Goal: Task Accomplishment & Management: Manage account settings

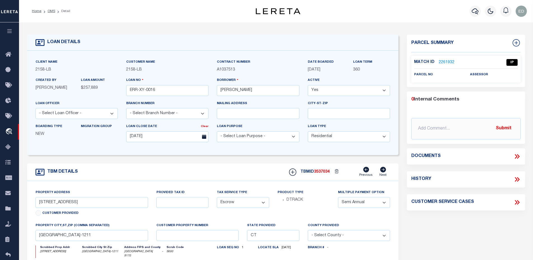
select select "10"
select select "Escrow"
select select "2"
click at [12, 35] on button "button" at bounding box center [9, 31] width 19 height 19
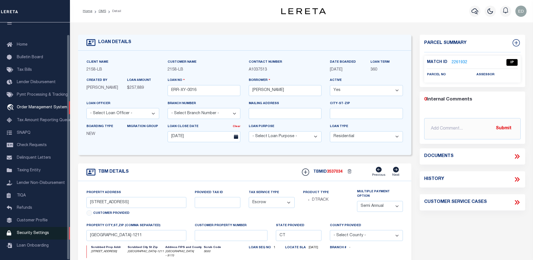
scroll to position [13, 0]
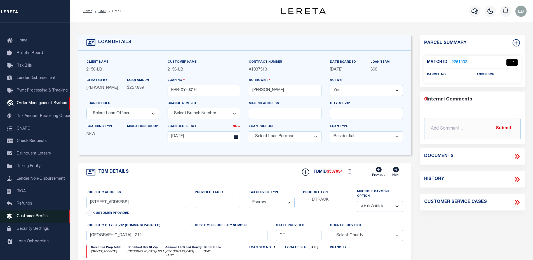
click at [30, 218] on span "Customer Profile" at bounding box center [32, 216] width 31 height 4
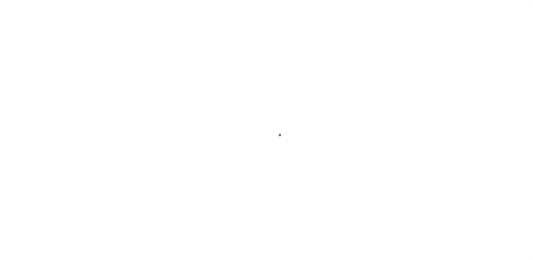
scroll to position [13, 0]
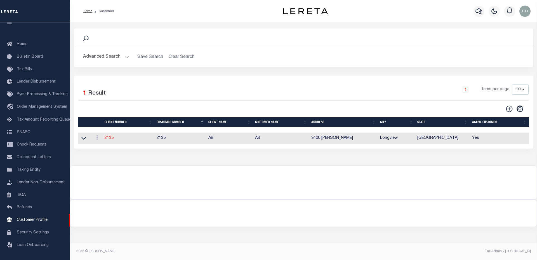
click at [111, 138] on link "2135" at bounding box center [109, 138] width 9 height 4
type input "AB"
type input "2135"
type input "AB"
type input "[PERSON_NAME]"
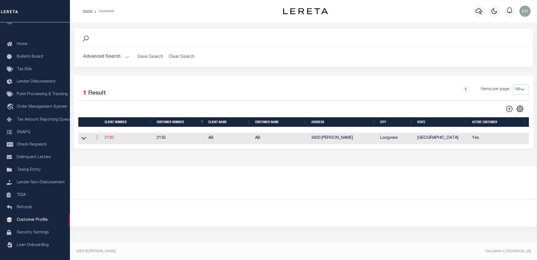
type input "Seay"
select select "Mixed Portfolio"
type input "John S"
type input "Paula Kitchens"
type input "Anthony Targhetta"
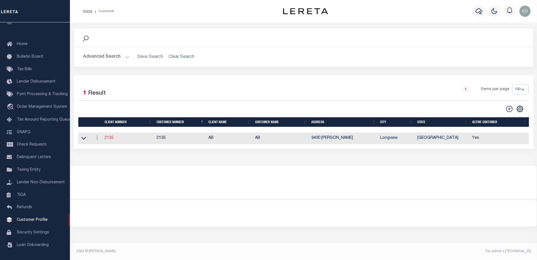
select select "FIS"
checkbox input "true"
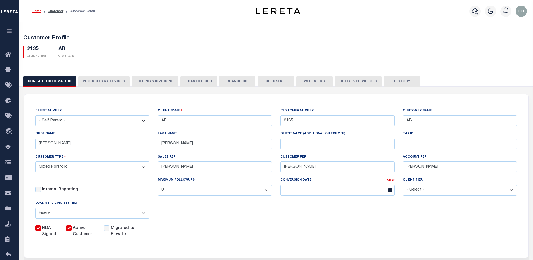
click at [304, 82] on button "Web Users" at bounding box center [314, 81] width 36 height 11
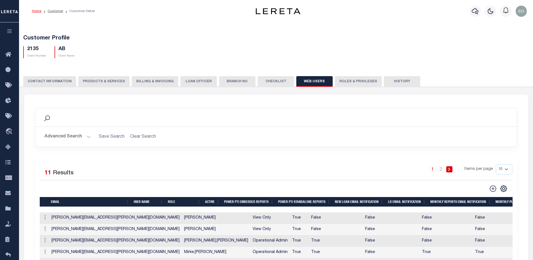
click at [463, 114] on div "Search" at bounding box center [276, 117] width 472 height 10
click at [495, 190] on icon at bounding box center [492, 188] width 7 height 7
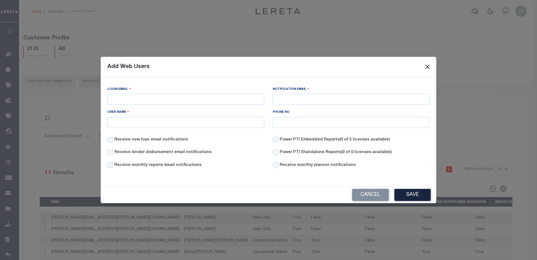
click at [427, 67] on button "Close" at bounding box center [427, 66] width 7 height 7
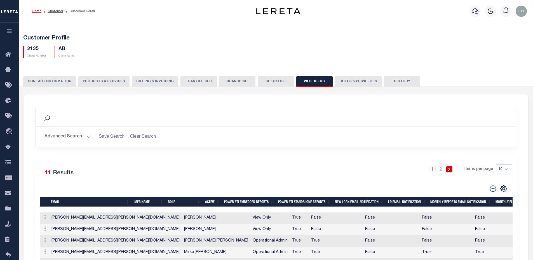
scroll to position [84, 0]
